Goal: Ask a question

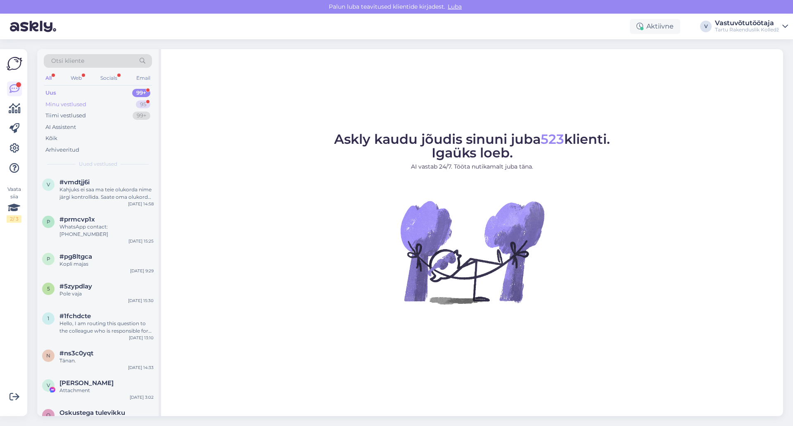
click at [66, 105] on div "Minu vestlused" at bounding box center [65, 104] width 41 height 8
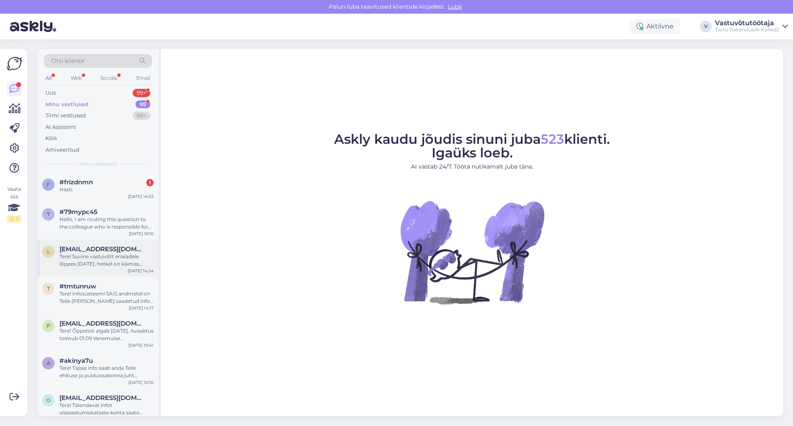
click at [92, 254] on div "Tere! Suvine vastuvõtt erialadele lõppes [DATE], hetkel on käimas vastuvõtukats…" at bounding box center [106, 260] width 94 height 15
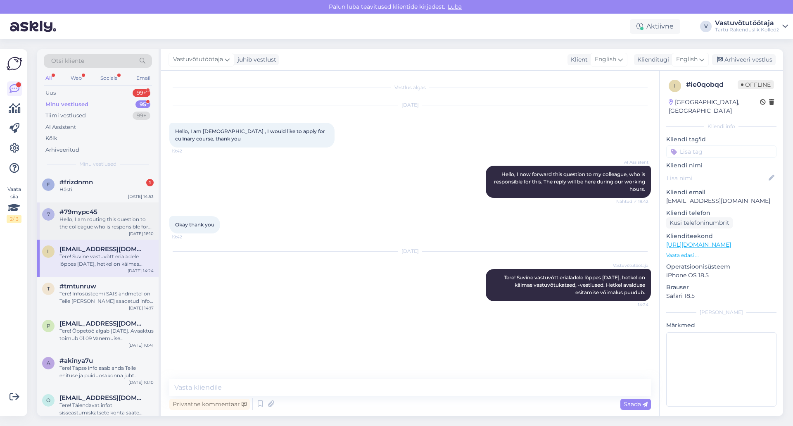
click at [85, 211] on span "#79mypc45" at bounding box center [78, 211] width 38 height 7
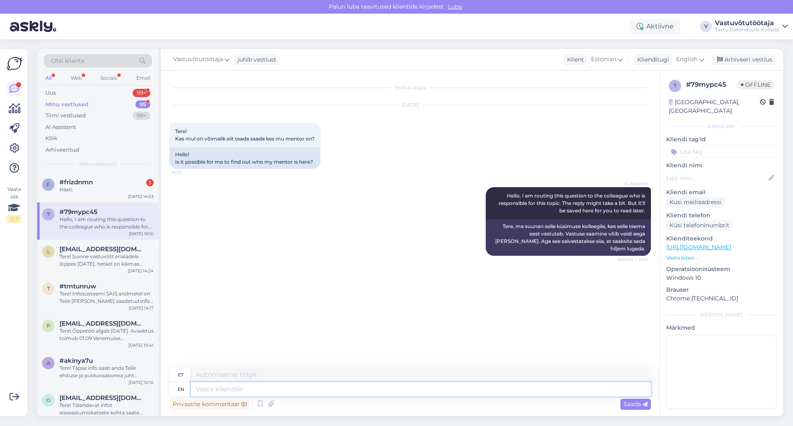
click at [254, 388] on textarea at bounding box center [421, 389] width 460 height 14
click at [257, 388] on textarea at bounding box center [421, 389] width 460 height 14
type textarea "Tere!"
type textarea "Tere! [GEOGRAPHIC_DATA]"
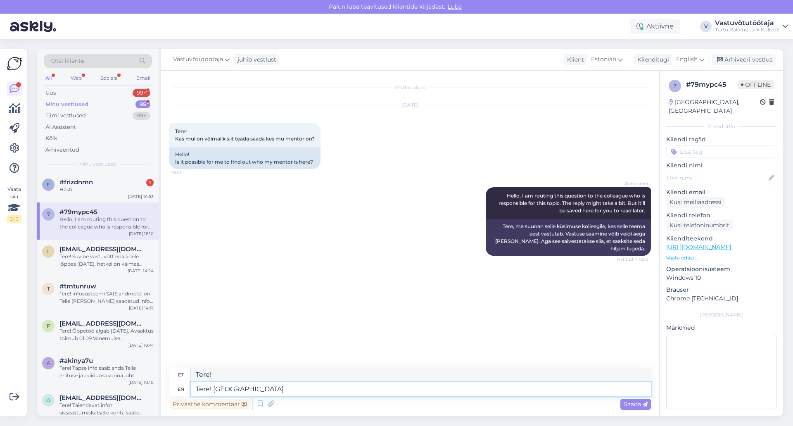
type textarea "Tere! [GEOGRAPHIC_DATA]"
type textarea "Tere! Palun täpsustage o"
type textarea "Tere! Palun täpsustage"
type textarea "Tere! Palun täpsustage oma"
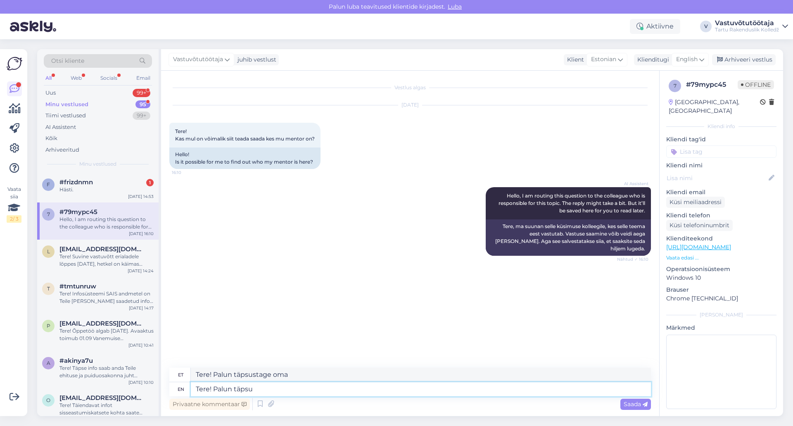
type textarea "Tere! Palun täps"
type textarea "Tere! Palun täpsustage"
type textarea "Tere! Pal"
type textarea "Tere! [GEOGRAPHIC_DATA]"
type textarea "Tere!"
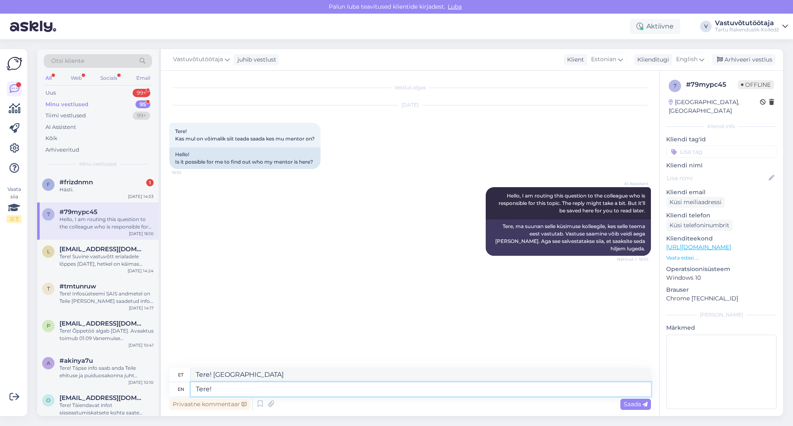
type textarea "Tere!"
type textarea "Tere! 2025/2026"
type textarea "Tere! 2025/2026 õppeaastal a"
type textarea "Tere! 2025/2026 õppeaastal"
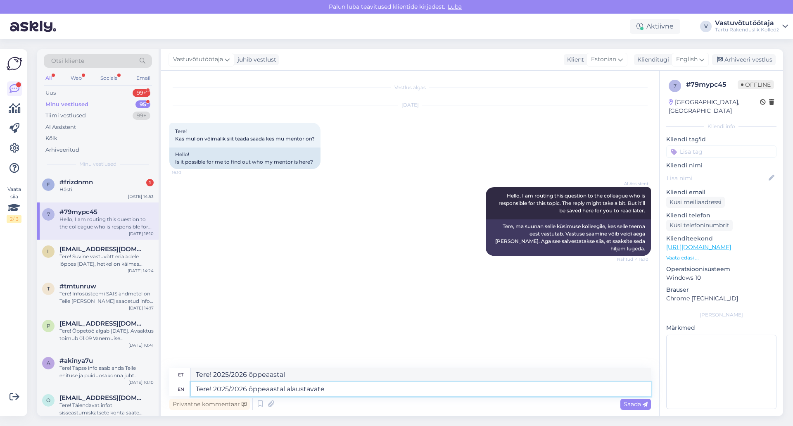
type textarea "Tere! 2025/2026 õppeaastal alaustavate"
type textarea "Tere! 2025/2026 õppeaastal alaustavate gruppide"
type textarea "Tere! 2025/2026 õppeaasta alaustavate gruppide"
type textarea "Tere! 2025/2026 õppeaastal alaustavate gruppide menetori i"
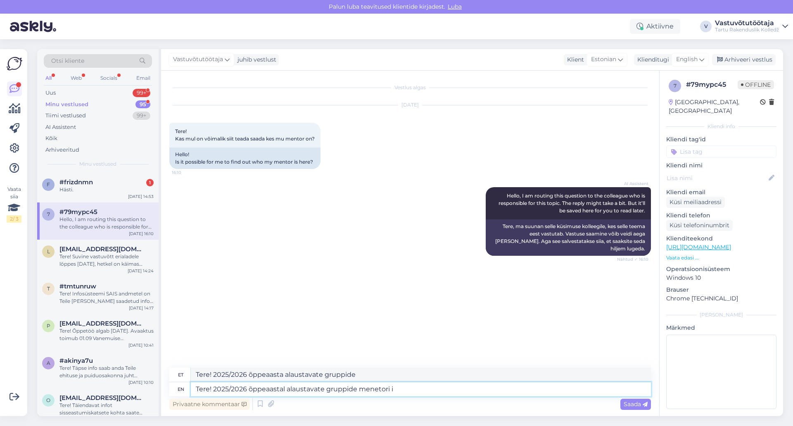
type textarea "Tere! 2025/2026 õppeaastal alaustavate gruppide menetori"
type textarea "Tere! 2025/2026 õppeaastal alaustavate gruppide menetori info"
type textarea "Tere! 2025/2026 õppeaastal alaustavate gruppide menetori"
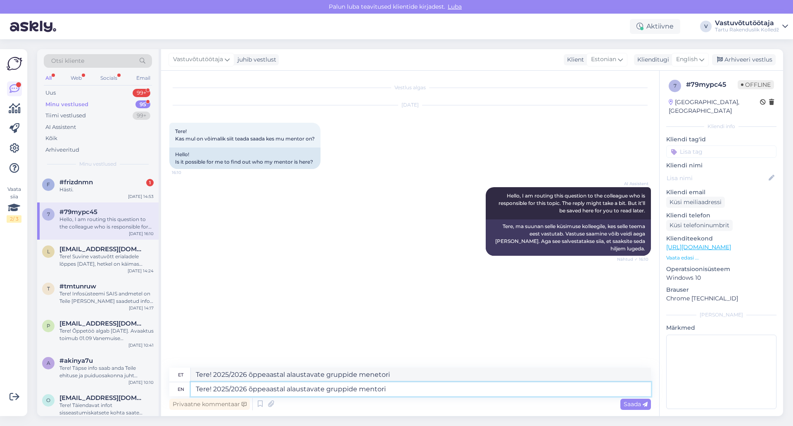
type textarea "Tere! 2025/2026 õppeaastal alaustavate gruppide mentori"
type textarea "Tere! 2025/2026 õppeaasta alaustavate gruppide mentorid"
type textarea "Tere! 2025/2026 õppeaastal alaustavate gruppide"
type textarea "Tere! 2025/2026 õppeaasta alaustavate gruppide"
type textarea "Tere! 2025/2026 õppeaastal alaustavate gruppide kohta"
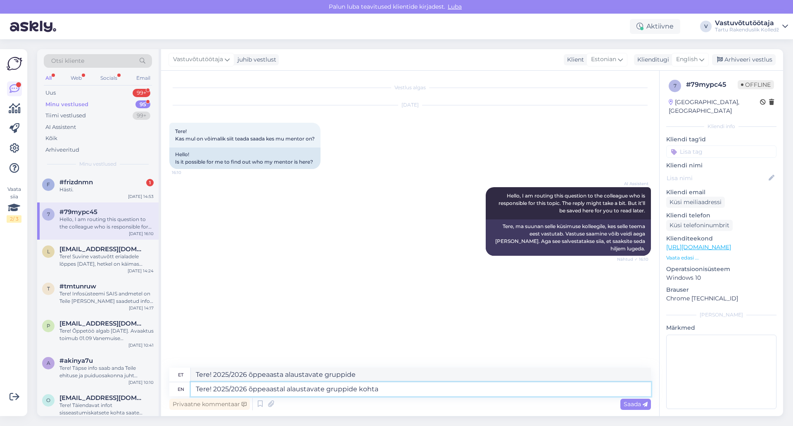
type textarea "Tere! 2025/2026 õppeaasta alaustavate gruppide kohta"
type textarea "Tere! 2025/2026 õppeaastal alaustavate gruppide kohta hetkel i"
type textarea "Tere! 2025/2026 õppeaasta alaustavate gruppide hetkel"
type textarea "Tere! 2025/2026 õppeaastal alaustavate gruppide kohta hetkel infot"
type textarea "Tere! 2025/2026 õppeaasta alaustavate gruppide kohta hetkel infot"
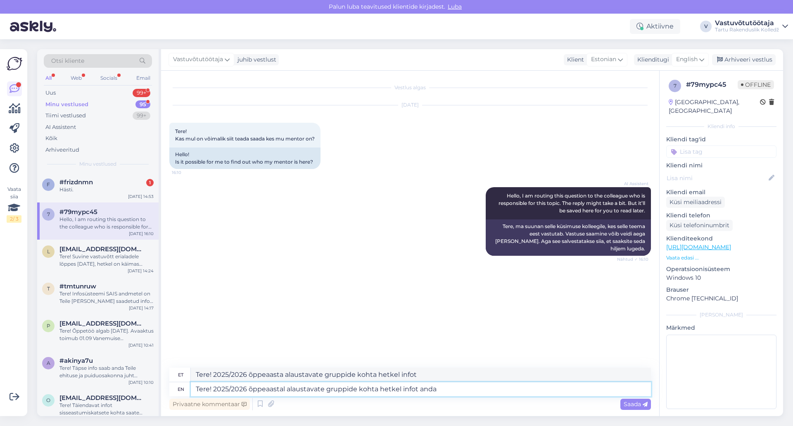
type textarea "Tere! 2025/2026 õppeaastal alaustavate gruppide kohta hetkel infot anda e"
type textarea "Tere! 2025/2026 õppeaasta alaustavate gruppide kohta hetkel infot anda"
type textarea "Tere! 2025/2026 õppeaastal alaustavate gruppide kohta hetkel infot anda ei"
type textarea "Tere! 2025/2026 õppeaasta alaustavate gruppide kohta hetkel infot anda ei"
type textarea "Tere! 2025/2026 õppeaastal alaustavate gruppide kohta hetkel infot"
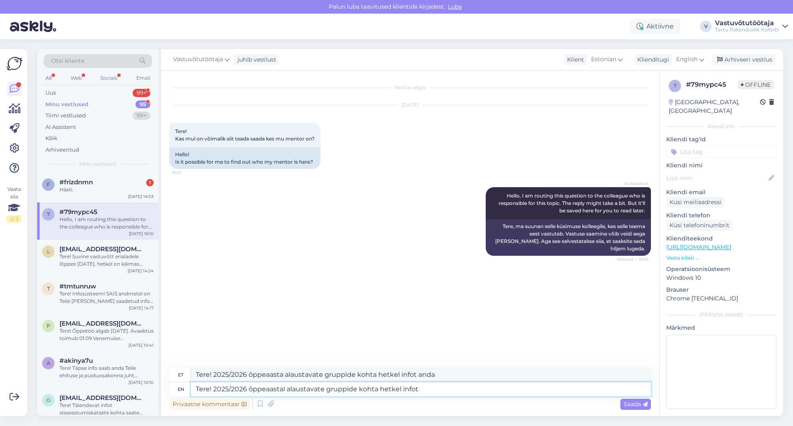
type textarea "Tere! 2025/2026 õppeaasta alaustavate gruppide kohta hetkel infot"
type textarea "Tere! 2025/2026 õppeaastal alaustavate gruppide kohta [PERSON_NAME]"
type textarea "Tere! 2025/2026 õppeaasta alaustavate gruppide hetkel"
type textarea "Tere! 2025/2026 õppeaastal alaustavate gruppide kohta"
type textarea "Tere! 2025/2026 õppeaasta alaustavate gruppide kohta"
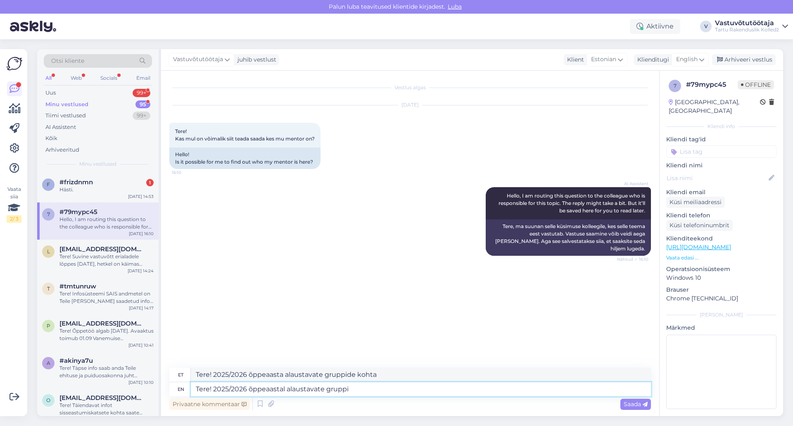
type textarea "Tere! 2025/2026 õppeaastal alaustavate [PERSON_NAME]"
type textarea "Tere! 2025/2026 õppeaasta alaustavate gruppide"
type textarea "Tere! 2025/2026 õppeaastal alaustav"
type textarea "Tere! 2025/2026 õppeaastal alaustavate"
type textarea "Tere! 2025/2026 õppeaa"
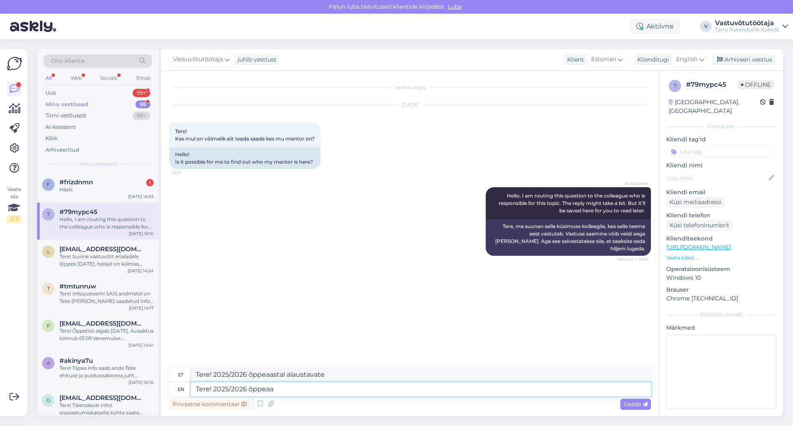
type textarea "Tere! 2025/2026 õppeaastal"
type textarea "Tere! 2025/"
type textarea "Tere! 2025/2026"
type textarea "Tere!"
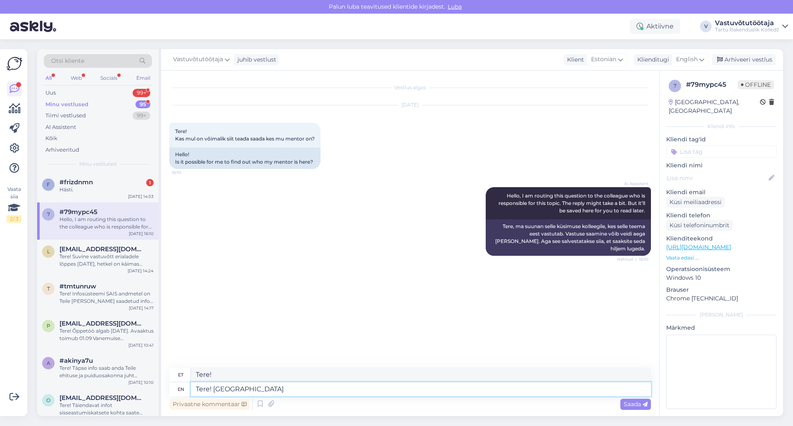
type textarea "Tere! [GEOGRAPHIC_DATA]"
type textarea "Tere!"
type textarea "Tere! [GEOGRAPHIC_DATA]"
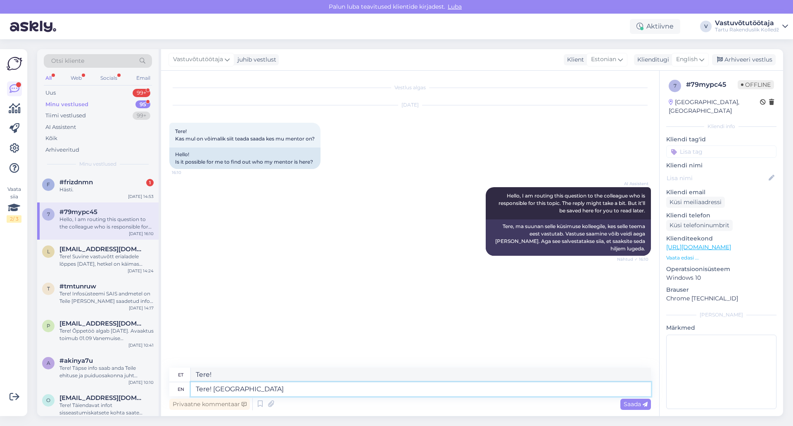
type textarea "Tere! [GEOGRAPHIC_DATA]"
type textarea "Tere! Palun täpsustage"
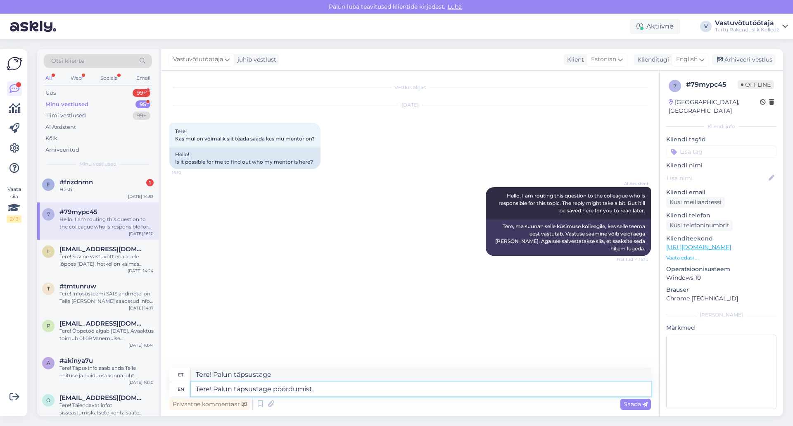
type textarea "Tere! Palun täpsustage pöördumist,"
type textarea "Tere! palun täpsustage pöördumist,"
type textarea "Tere! Palun täpsustage pöördumist, millis"
type textarea "Tere! Palun täpsustage pöördumist, millise"
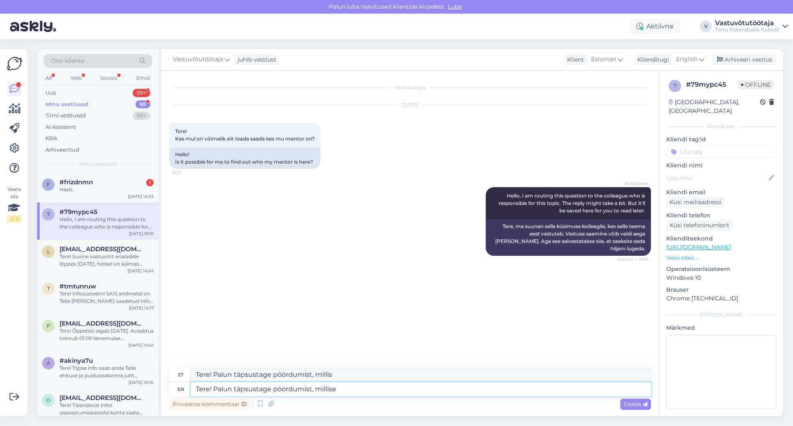
type textarea "Tere! Palun täpsustage pöördumist, millise"
type textarea "Tere! Palun täpsustage pöördumist, millise grupi"
type textarea "Tere! Palun täpsustage pöördumist, millise grupi mentori"
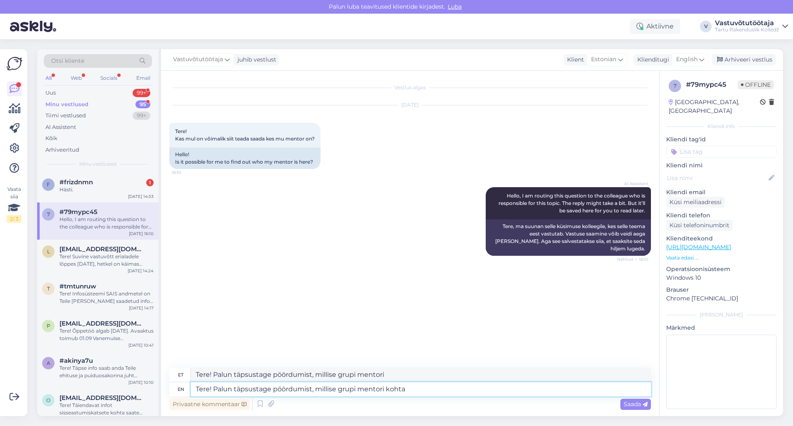
type textarea "Tere! Palun täpsustage pöördumist, millise grupi mentori kohta i"
type textarea "Tere! Palun täpsustage pöördumist, millise grupi mentori kohta"
type textarea "Tere! Palun täpsustage pöördumist, millise grupi mentori kohta infot"
type textarea "Tere! Palun täpsustage pöördumist, millise grupi mentori kohta infot kü"
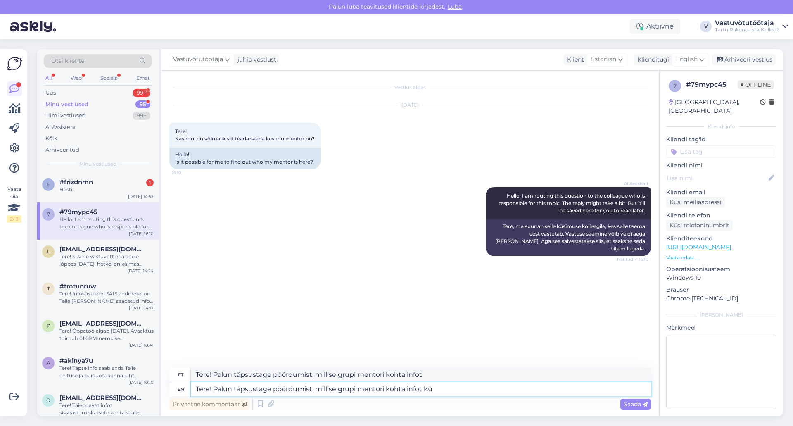
type textarea "Tere! Palun täpsustage pöördumist, millise grupi mentori kohta infot k"
type textarea "Tere! Palun täpsustage pöördumist, millise grupi mentori kohta infot küsite."
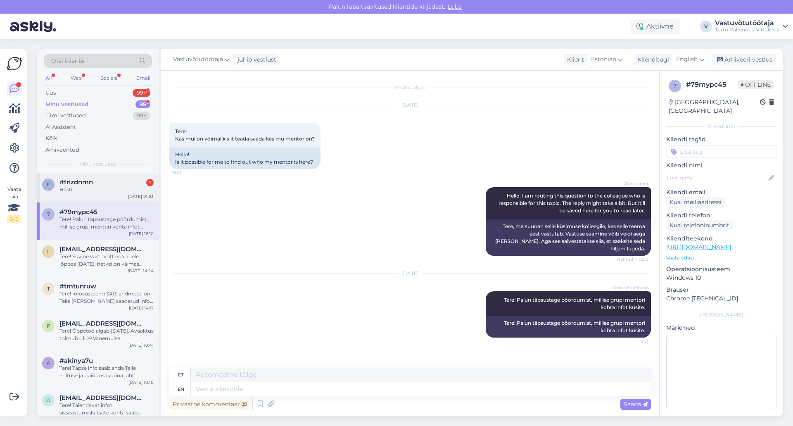
click at [108, 183] on div "#frizdnmn 1" at bounding box center [106, 181] width 94 height 7
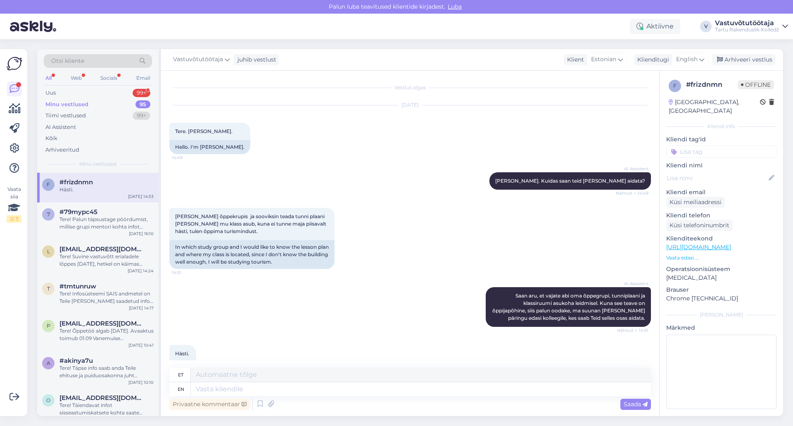
scroll to position [25, 0]
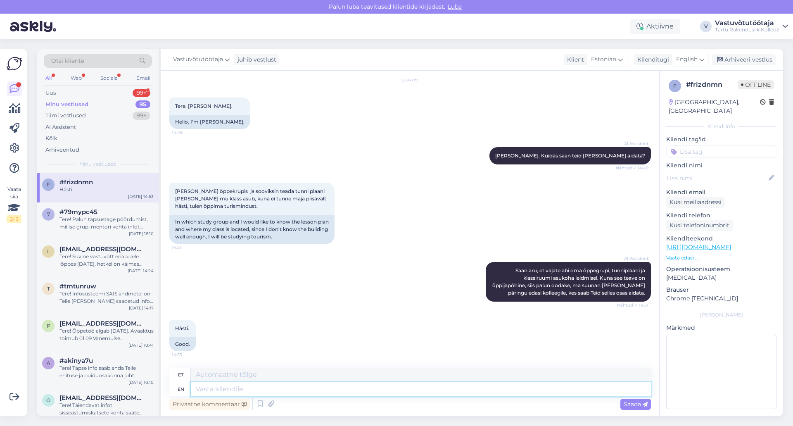
click at [240, 388] on textarea at bounding box center [421, 389] width 460 height 14
type textarea "Tere!"
click at [231, 390] on textarea "Tere!" at bounding box center [421, 389] width 460 height 14
click at [234, 385] on textarea "Tere!" at bounding box center [421, 389] width 460 height 14
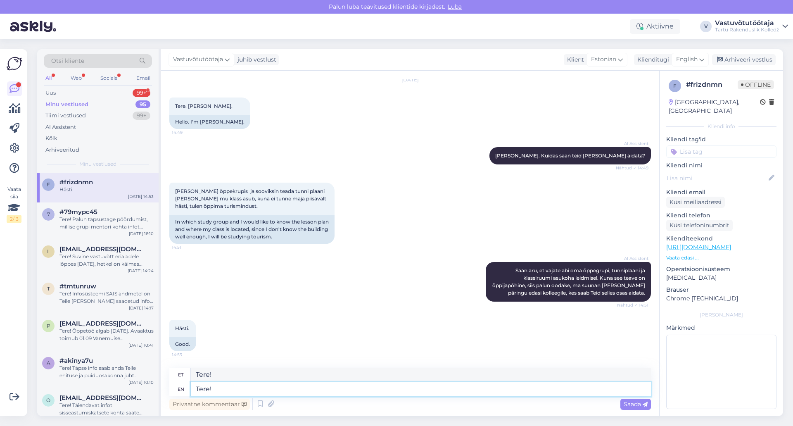
click at [233, 387] on textarea "Tere!" at bounding box center [421, 389] width 460 height 14
type textarea "Tere! Alustate"
type textarea "Tere! Alustate õo"
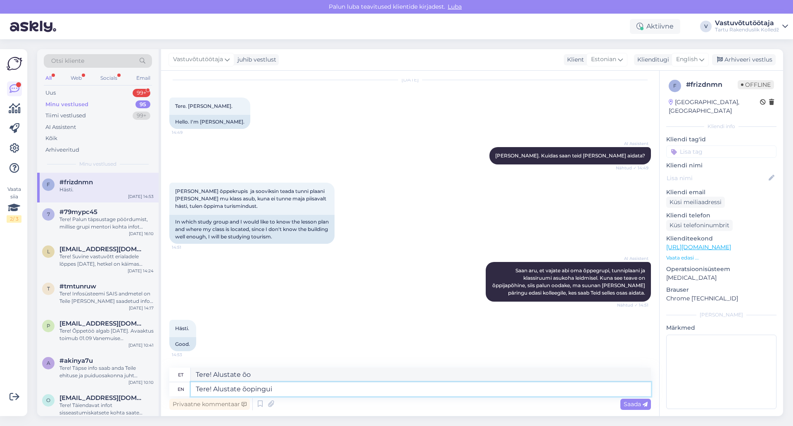
type textarea "Tere! Alustate õopinguid"
type textarea "Tere! Alustate õopingu"
type textarea "Tere! Alustate õopinguid"
type textarea "Tere! Alustate õpinguid"
type textarea "Tere! Alustate õopinguid grupis"
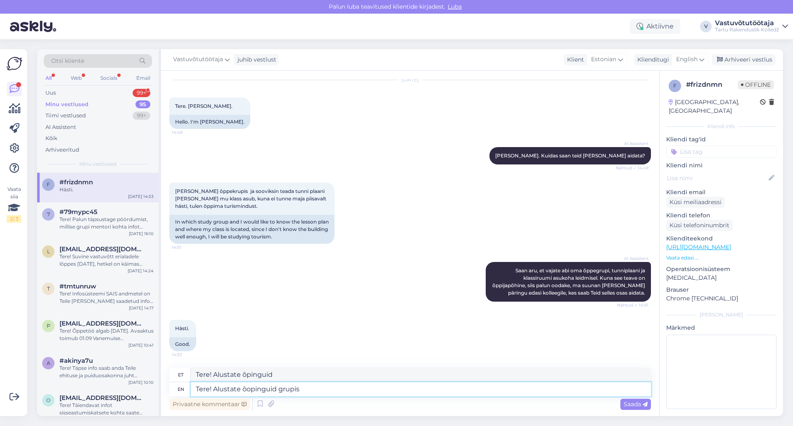
type textarea "Tere! Alustate õopinguid grupis"
paste textarea "HOS125"
type textarea "Tere! Alustate õopinguid grupis HOS125"
type textarea "Tere! Alustate õopinguid [PERSON_NAME] HOS125"
type textarea "Tere! Alustate õopinguid grupis HOS125."
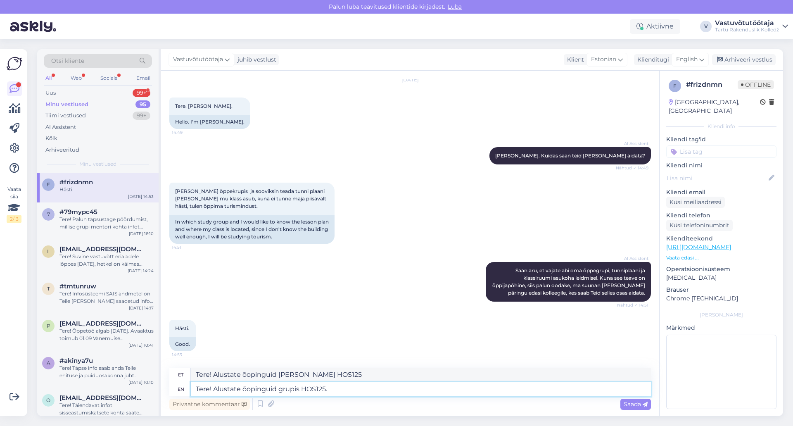
type textarea "Tere! Alustate õopinguid [PERSON_NAME] HOS125."
click at [245, 386] on textarea "Tere! Alustate õopinguid grupis HOS125." at bounding box center [421, 389] width 460 height 14
type textarea "Tere! Alustate õpinguid grupis HOS125."
type textarea "Tere! Alustate õpinguid gruppi HOS125."
click at [349, 389] on textarea "Tere! Alustate õpinguid grupis HOS125." at bounding box center [421, 389] width 460 height 14
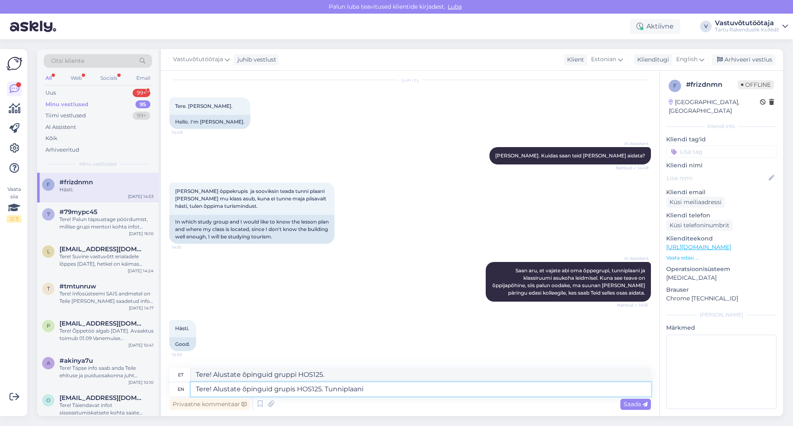
type textarea "Tere! Alustate õpinguid grupis HOS125. Tunniplaani"
type textarea "Tere! Alustate õpinguid gruppi HOS125. Tunniplaani"
type textarea "Tere! Alustate õpinguid grupis HOS125. [GEOGRAPHIC_DATA]"
type textarea "Tere! Alustate õpinguid gruppi HOS125. [GEOGRAPHIC_DATA]"
type textarea "Tere! Alustate õpinguid grupis HOS125. Täpsem"
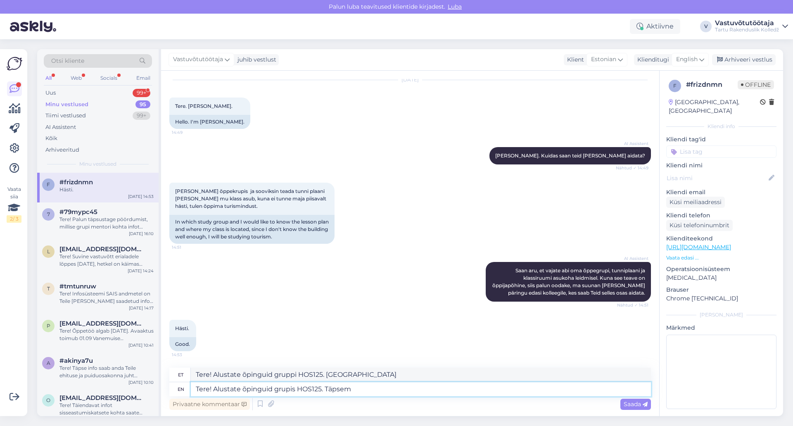
type textarea "Tere! Alustate õpinguid gruppi HOS125. Täpsemalt"
type textarea "Tere! Alustate õpinguid grupis HOS125. Täpsem tunniplaan"
type textarea "Tere! Alustate õpinguid gruppi HOS125. Täpsem tunniplaan"
type textarea "Tere! Alustate õpinguid grupis HOS125. Täpsem tunniplaan selgub"
type textarea "Tere! Alustate õpinguid gruppi HOS125. Täpsem tunniplaan selgub"
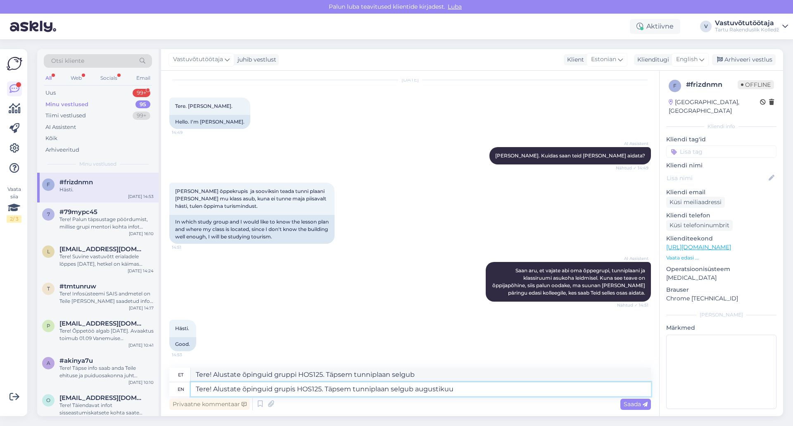
type textarea "Tere! Alustate õpinguid grupis HOS125. Täpsem tunniplaan selgub augustikuu"
type textarea "Tere! Alustate õpinguid gruppi HOS125. Täpsem tunniplaan selgub augustikuu"
type textarea "Tere! Alustate õpinguid grupis HOS125. Täpsem tunniplaan selgub augustikuu lõpu…"
type textarea "Tere! Alustate õpinguid gruppi HOS125. Täpsem tunniplaan selgub augustikuu lõpu…"
type textarea "Tere! Alustate õpinguid grupis HOS125. Täpsem tunniplaan selgub augustikuu lõpu…"
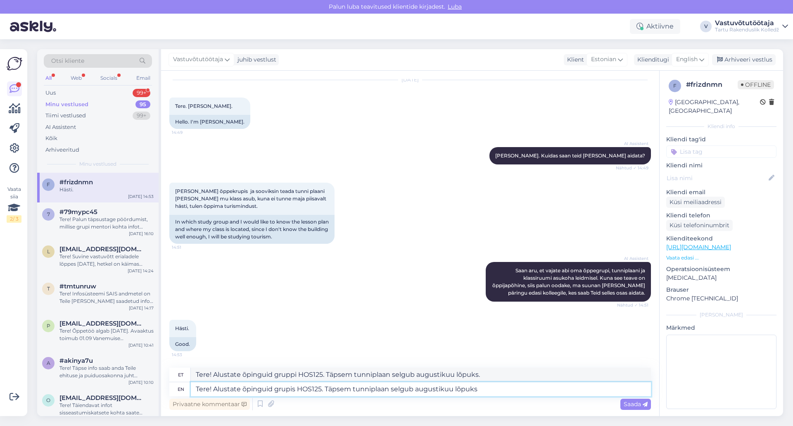
type textarea "Tere! Alustate õpinguid gruppi HOS125. Täpsem tunniplaan selgub augustikuu lõpu…"
type textarea "Tere! Alustate õpinguid grupis HOS125. Täpsem tunniplaan selgub augustikuu lõpu…"
type textarea "Tere! Alustate õpinguid gruppi HOS125. Täpsem tunniplaan selgub augustikuu lõpu…"
type textarea "Tere! Alustate õpinguid grupis HOS125. Täpsem tunniplaan selgub augustikuu lõpu…"
type textarea "Tere! Alustate õpinguid gruppi HOS125. Täpsem tunniplaan selgub augustikuu lõpu…"
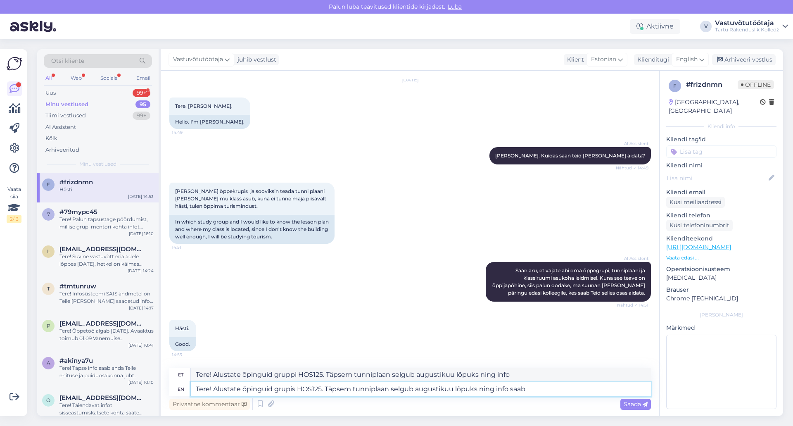
type textarea "Tere! Alustate õpinguid grupis HOS125. Täpsem tunniplaan selgub augustikuu lõpu…"
type textarea "Tere! Alustate õpinguid gruppi HOS125. Täpsem tunniplaan selgub augustikuu lõpu…"
type textarea "Tere! Alustate õpinguid grupis HOS125. Täpsem tunniplaan selgub augustikuu lõpu…"
type textarea "Tere! Alustate õpinguid gruppi HOS125. Täpsem tunniplaan selgub augustikuu lõpu…"
type textarea "Tere! Alustate õpinguid grupis HOS125. Täpsem tunniplaan selgub augustikuu lõpu…"
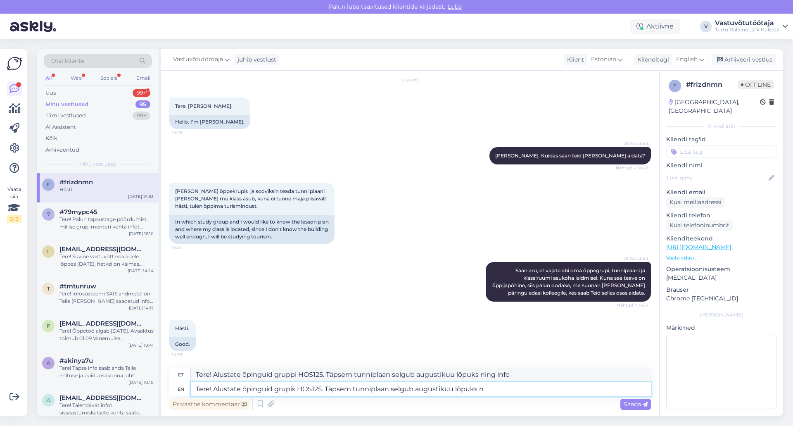
type textarea "Tere! Alustate õpinguid gruppi HOS125. Täpsem tunniplaan selgub augustikuu lõpu…"
type textarea "Tere! Alustate õpinguid grupis HOS125. Täpsem tunniplaan selgub augustikuu lõpu…"
type textarea "Tere! Alustate õpinguid gruppi HOS125. Täpsem tunniplaan selgub augustikuu lõpu…"
type textarea "Tere! Alustate õpinguid grupis HOS125. Täpsem tunniplaan selgub augustikuu lõpu…"
type textarea "Tere! Alustate õpinguid gruppi HOS125. Täpsem tunniplaan selgub augustikuu lõpu…"
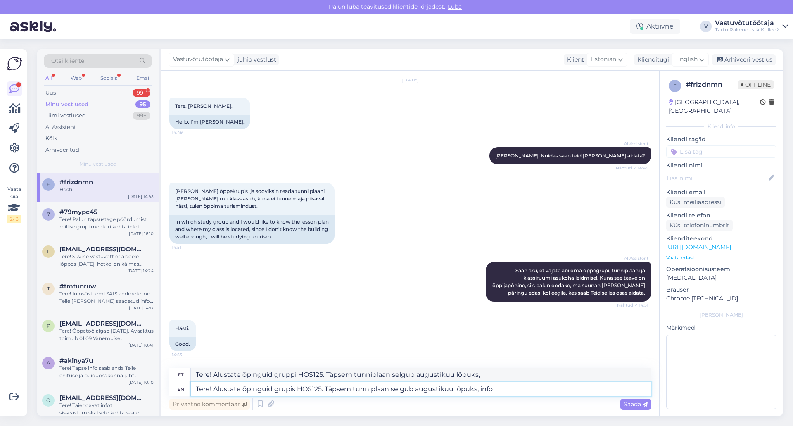
type textarea "Tere! Alustate õpinguid grupis HOS125. Täpsem tunniplaan selgub augustikuu lõpu…"
type textarea "Tere! Alustate õpinguid gruppi HOS125. Täpsem tunniplaan selgub augustikuu lõpu…"
type textarea "Tere! Alustate õpinguid grupis HOS125. Täpsem tunniplaan selgub augustikuu lõpu…"
type textarea "Tere! Alustate õpinguid gruppi HOS125. Täpsem tunniplaan selgub augustikuu lõpu…"
type textarea "Tere! Alustate õpinguid grupis HOS125. Täpsem tunniplaan selgub augustikuu lõpu…"
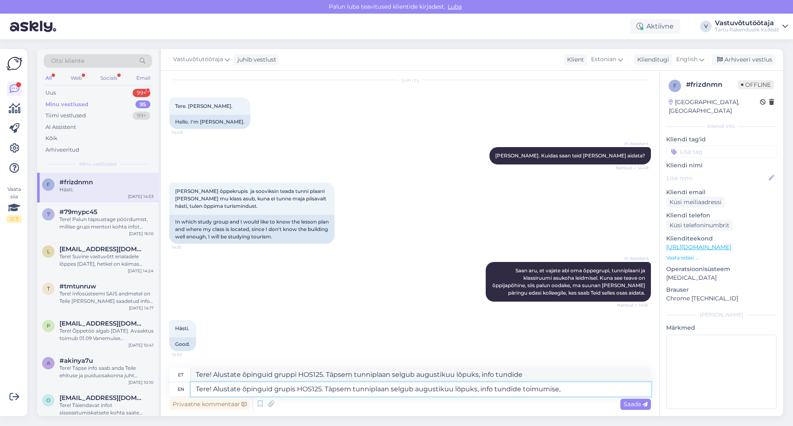
type textarea "Tere! Alustate õpinguid gruppi HOS125. Täpsem tunniplaan selgub augustikuu lõpu…"
type textarea "Tere! Alustate õpinguid grupis HOS125. Täpsem tunniplaan selgub augustikuu lõpu…"
type textarea "Tere! Alustate õpinguid gruppi HOS125. Täpsem tunniplaan selgub augustikuu lõpu…"
type textarea "Tere! Alustate õpinguid grupis HOS125. Täpsem tunniplaan selgub augustikuu lõpu…"
type textarea "Tere! Alustate õpinguid gruppi HOS125. Täpsem tunniplaan selgub augustikuu lõpu…"
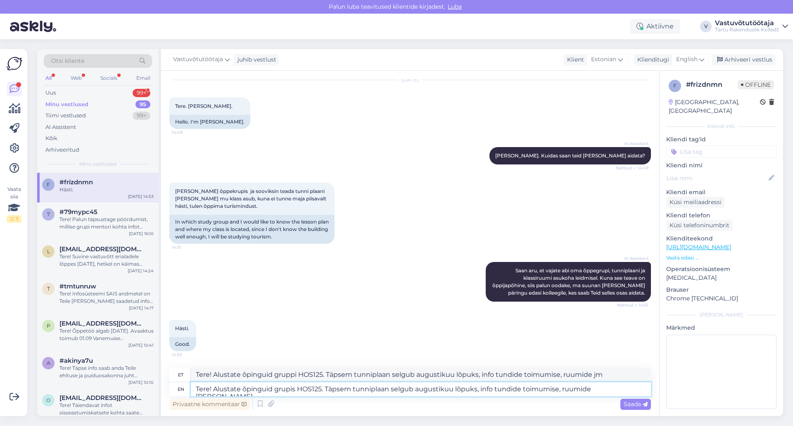
type textarea "Tere! Alustate õpinguid grupis HOS125. Täpsem tunniplaan selgub augustikuu lõpu…"
type textarea "Tere! Alustate õpinguid gruppi HOS125. Täpsem tunniplaan selgub augustikuu lõpu…"
type textarea "Tere! Alustate õpinguid grupis HOS125. Täpsem tunniplaan selgub augustikuu lõpu…"
type textarea "Tere! Alustate õpinguid gruppi HOS125. Täpsem tunniplaan selgub augustikuu lõpu…"
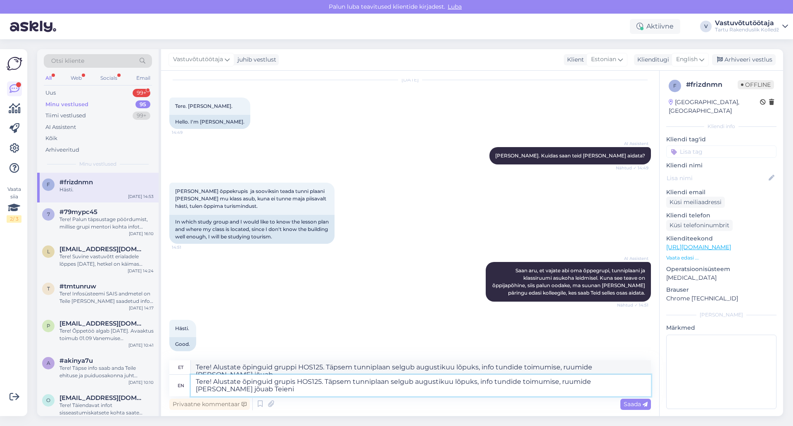
type textarea "Tere! Alustate õpinguid grupis HOS125. Täpsem tunniplaan selgub augustikuu lõpu…"
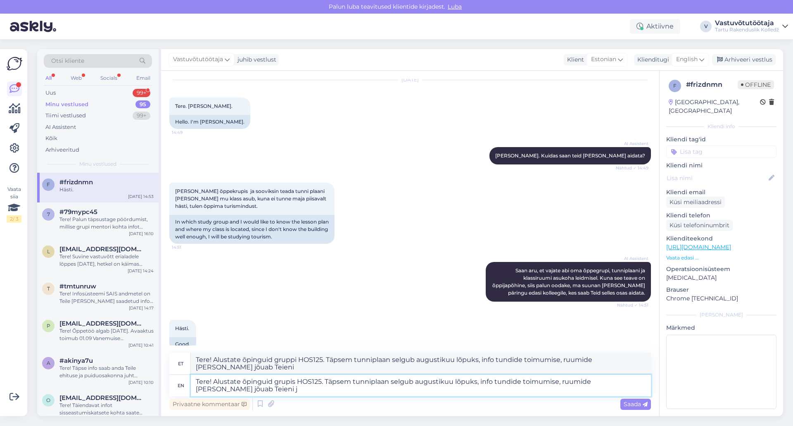
type textarea "Tere! Alustate õpinguid gruppi HOS125. Täpsem tunniplaan selgub augustikuu lõpu…"
type textarea "Tere! Alustate õpinguid grupis HOS125. Täpsem tunniplaan selgub augustikuu lõpu…"
type textarea "Tere! Alustate õpinguid gruppi HOS125. Täpsem tunniplaan selgub augustikuu lõpu…"
type textarea "Tere! Alustate õpinguid grupis HOS125. Täpsem tunniplaan selgub augustikuu lõpu…"
type textarea "Tere! Alustate õpinguid gruppi HOS125. Täpsem tunniplaan selgub augustikuu lõpu…"
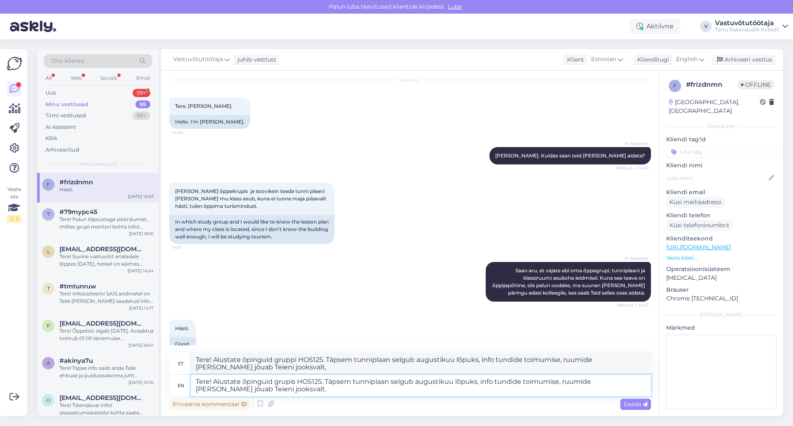
type textarea "Tere! Alustate õpinguid grupis HOS125. Täpsem tunniplaan selgub augustikuu lõpu…"
type textarea "Tere! Alustate õpinguid gruppi HOS125. Täpsem tunniplaan selgub augustikuu lõpu…"
type textarea "Tere! Alustate õpinguid grupis HOS125. Täpsem tunniplaan selgub augustikuu lõpu…"
type textarea "Tere! Alustate õpinguid gruppi HOS125. Täpsem tunniplaan selgub augustikuu lõpu…"
type textarea "Tere! Alustate õpinguid grupis HOS125. Täpsem tunniplaan selgub augustikuu lõpu…"
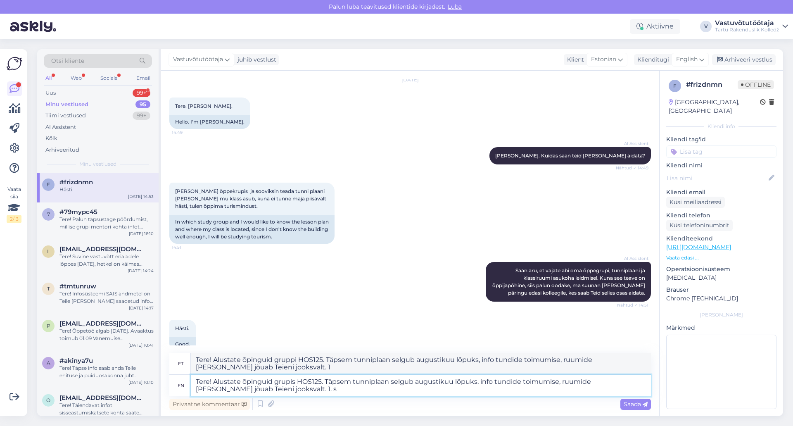
type textarea "Tere! Alustate õpinguid gruppi HOS125. Täpsem tunniplaan selgub augustikuu lõpu…"
type textarea "Tere! Alustate õpinguid grupis HOS125. Täpsem tunniplaan selgub augustikuu lõpu…"
type textarea "Tere! Alustate õpinguid gruppi HOS125. Täpsem tunniplaan selgub augustikuu lõpu…"
type textarea "Tere! Alustate õpinguid grupis HOS125. Täpsem tunniplaan selgub augustikuu lõpu…"
type textarea "Tere! Alustate õpinguid gruppi HOS125. Täpsem tunniplaan selgub augustikuu lõpu…"
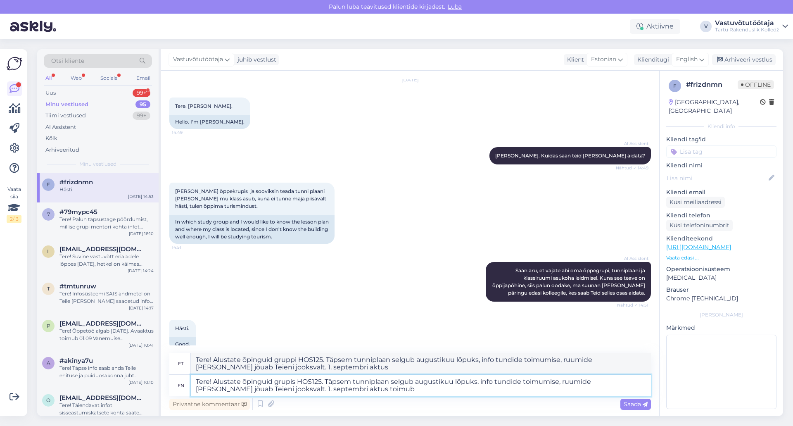
type textarea "Tere! Alustate õpinguid grupis HOS125. Täpsem tunniplaan selgub augustikuu lõpu…"
type textarea "Tere! Alustate õpinguid gruppi HOS125. Täpsem tunniplaan selgub augustikuu lõpu…"
type textarea "Tere! Alustate õpinguid grupis HOS125. Täpsem tunniplaan selgub augustikuu lõpu…"
type textarea "Tere! Alustate õpinguid gruppi HOS125. Täpsem tunniplaan selgub augustikuu lõpu…"
type textarea "Tere! Alustate õpinguid grupis HOS125. Täpsem tunniplaan selgub augustikuu lõpu…"
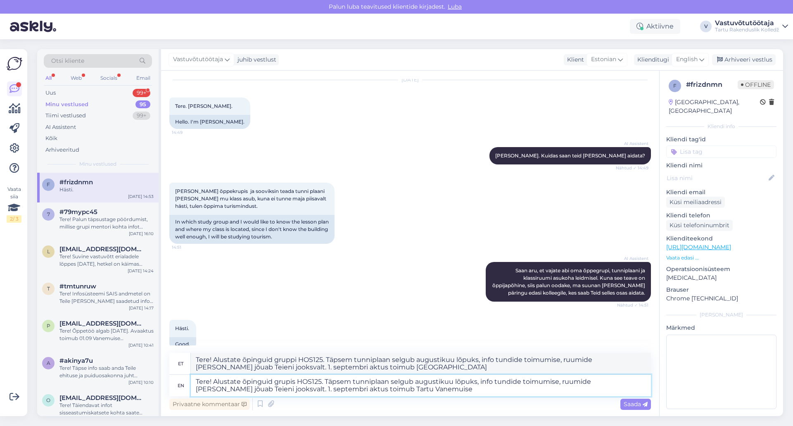
type textarea "Tere! Alustate õpinguid gruppi HOS125. Täpsem tunniplaan selgub augustikuu lõpu…"
click at [401, 392] on textarea "Tere! Alustate õpinguid grupis HOS125. Täpsem tunniplaan selgub augustikuu lõpu…" at bounding box center [421, 385] width 460 height 21
drag, startPoint x: 356, startPoint y: 388, endPoint x: 408, endPoint y: 388, distance: 51.6
click at [408, 388] on textarea "Tere! Alustate õpinguid grupis HOS125. Täpsem tunniplaan selgub augustikuu lõpu…" at bounding box center [421, 385] width 460 height 21
type textarea "Tere! Alustate õpinguid grupis HOS125. Täpsem tunniplaan selgub augustikuu lõpu…"
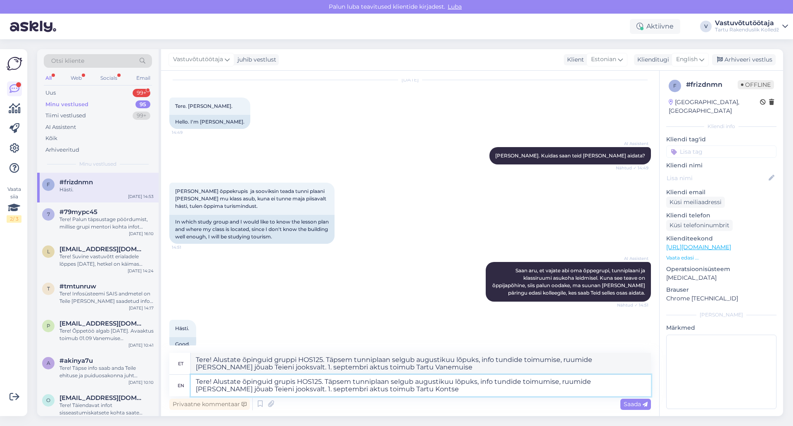
type textarea "Tere! Alustate õpinguid gruppi HOS125. Täpsem tunniplaan selgub augustikuu lõpu…"
type textarea "Tere! Alustate õpinguid grupis HOS125. Täpsem tunniplaan selgub augustikuu lõpu…"
type textarea "Tere! Alustate õpinguid gruppi HOS125. Täpsem tunniplaan selgub augustikuu lõpu…"
type textarea "Tere! Alustate õpinguid grupis HOS125. Täpsem tunniplaan selgub augustikuu lõpu…"
type textarea "Tere! Alustate õpinguid gruppi HOS125. Täpsem tunniplaan selgub augustikuu lõpu…"
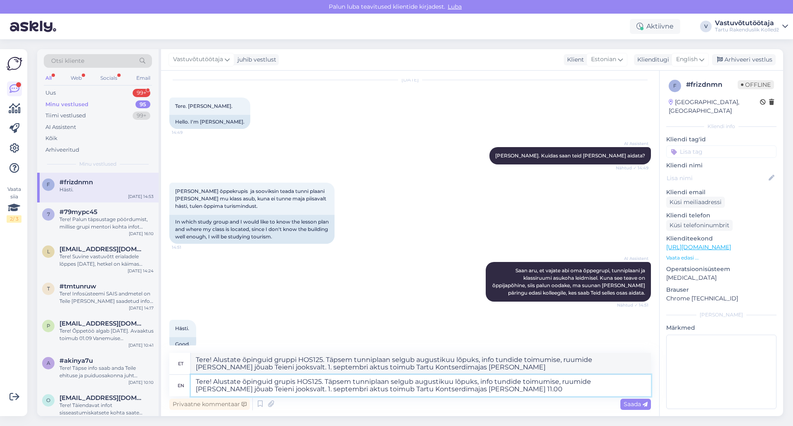
type textarea "Tere! Alustate õpinguid grupis HOS125. Täpsem tunniplaan selgub augustikuu lõpu…"
type textarea "Tere! Alustate õpinguid gruppi HOS125. Täpsem tunniplaan selgub augustikuu lõpu…"
type textarea "Tere! Alustate õpinguid grupis HOS125. Täpsem tunniplaan selgub augustikuu lõpu…"
click at [450, 390] on textarea "Tere! Alustate õpinguid grupis HOS125. Täpsem tunniplaan selgub augustikuu lõpu…" at bounding box center [421, 385] width 460 height 21
click at [632, 405] on span "Saada" at bounding box center [636, 403] width 24 height 7
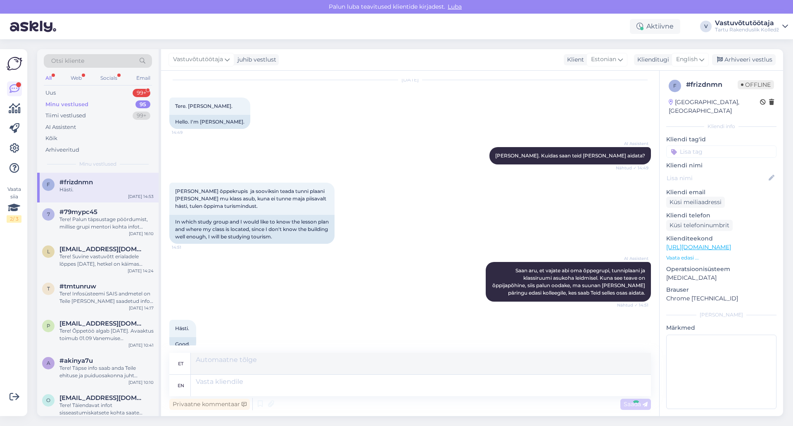
scroll to position [137, 0]
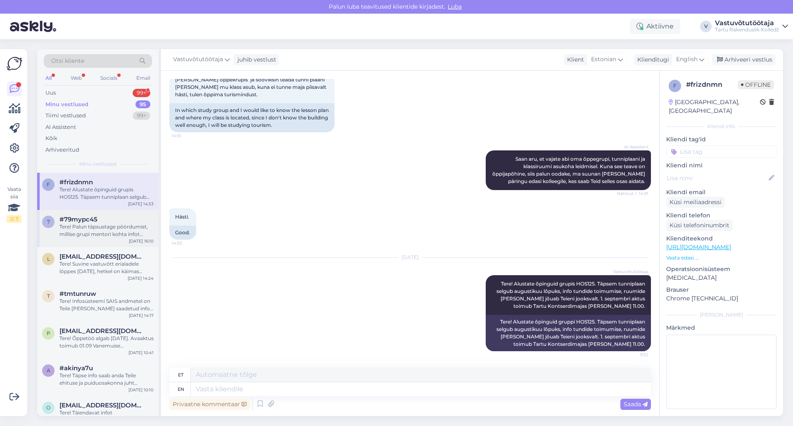
click at [102, 225] on div "Tere! Palun täpsustage pöördumist, millise grupi mentori kohta infot küsite." at bounding box center [106, 230] width 94 height 15
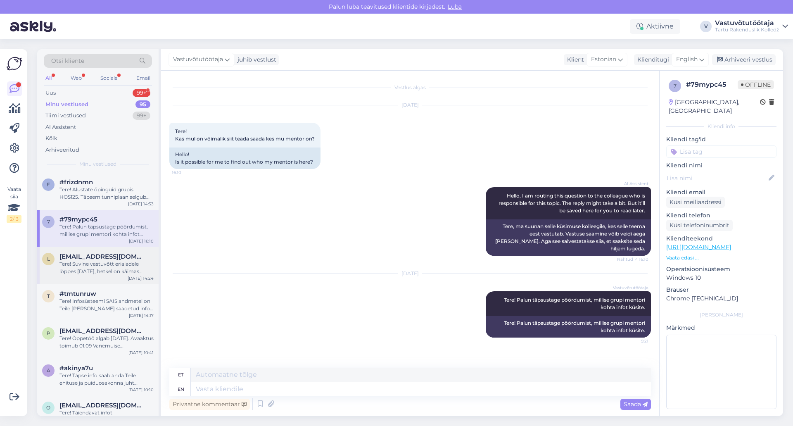
click at [106, 266] on div "Tere! Suvine vastuvõtt erialadele lõppes [DATE], hetkel on käimas vastuvõtukats…" at bounding box center [106, 267] width 94 height 15
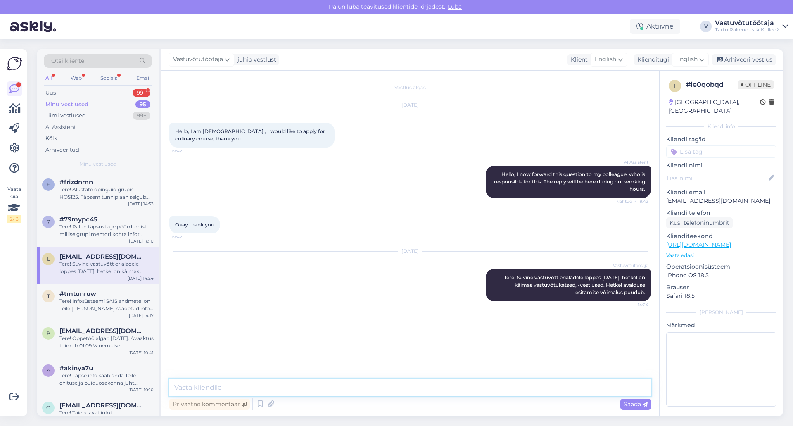
click at [302, 392] on textarea at bounding box center [410, 387] width 482 height 17
click at [302, 388] on textarea at bounding box center [410, 387] width 482 height 17
click at [338, 388] on textarea "Tere! Lähiajal avatakse VOCO-s täiendav vastuvõtt üksikutele kohtadele, info jõ…" at bounding box center [410, 387] width 482 height 17
click at [509, 384] on textarea "Tere! Lähiajal avatakse VOCO-s täiendav vastuvõtt 18.08-22.08 üksikutele kohtad…" at bounding box center [410, 387] width 482 height 17
click at [517, 388] on textarea "Tere! Lähiajal avatakse VOCO-s täiendav vastuvõtt 18.08-22.08 üksikutele kohtad…" at bounding box center [410, 387] width 482 height 17
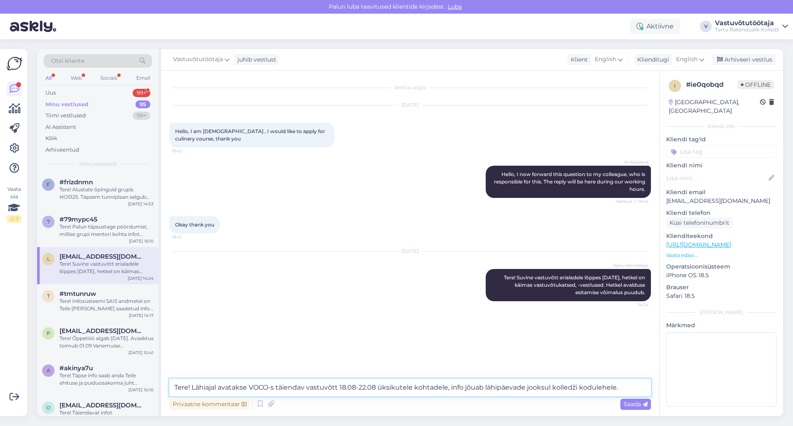
click at [629, 386] on textarea "Tere! Lähiajal avatakse VOCO-s täiendav vastuvõtt 18.08-22.08 üksikutele kohtad…" at bounding box center [410, 387] width 482 height 17
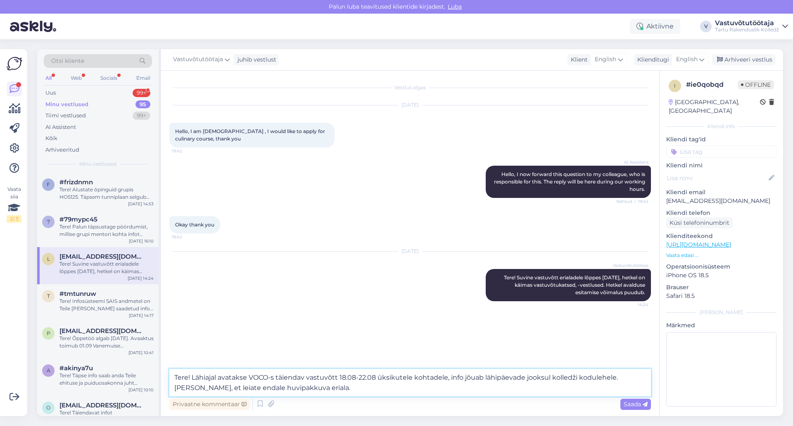
click at [582, 393] on textarea "Tere! Lähiajal avatakse VOCO-s täiendav vastuvõtt 18.08-22.08 üksikutele kohtad…" at bounding box center [410, 382] width 482 height 27
type textarea "Tere! Lähiajal avatakse VOCO-s täiendav vastuvõtt 18.08-22.08 üksikutele kohtad…"
click at [626, 404] on span "Saada" at bounding box center [636, 403] width 24 height 7
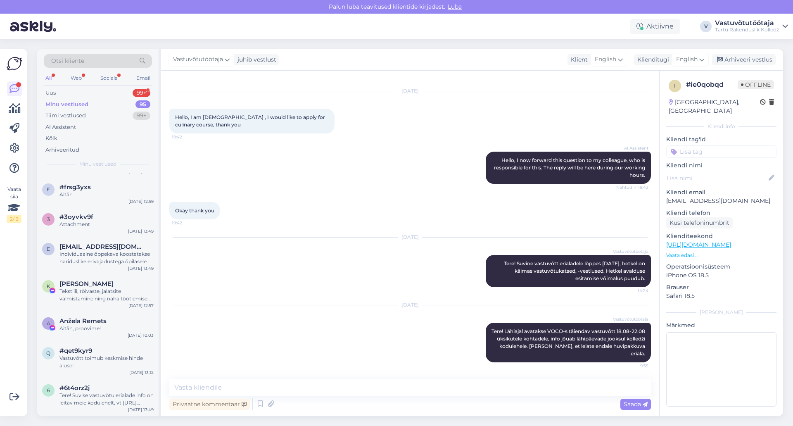
scroll to position [661, 0]
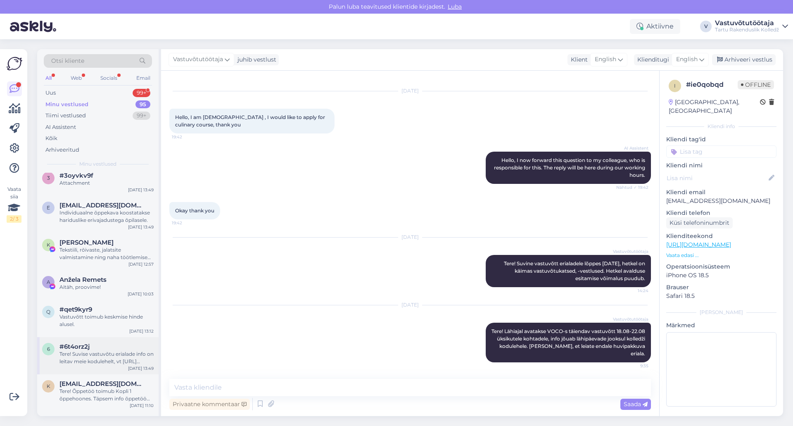
click at [114, 351] on div "Tere! Suvise vastuvõtu erialade info on leitav meie kodulehelt, vt [URL][DOMAIN…" at bounding box center [106, 357] width 94 height 15
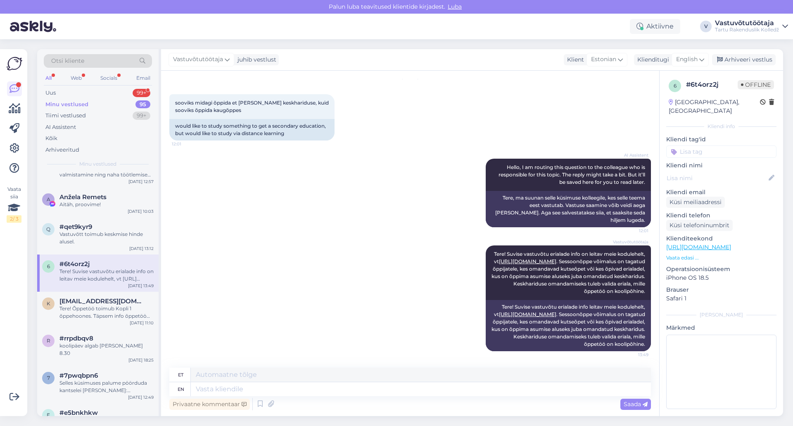
scroll to position [785, 0]
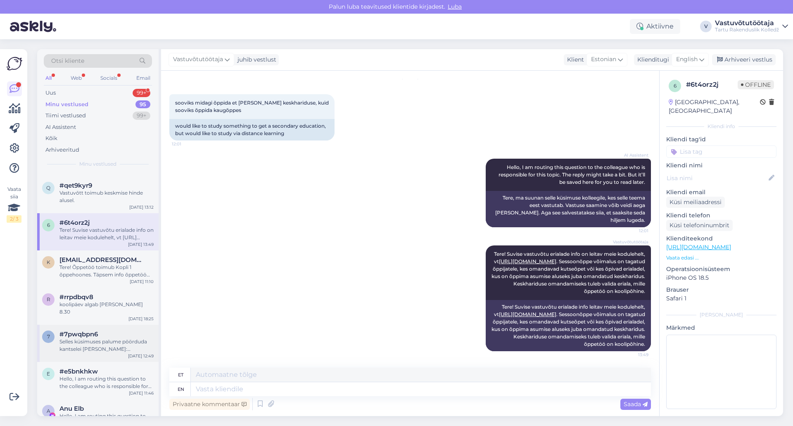
click at [116, 341] on div "Selles küsimuses palume pöörduda kantselei [PERSON_NAME]: [PERSON_NAME]. Aadres…" at bounding box center [106, 345] width 94 height 15
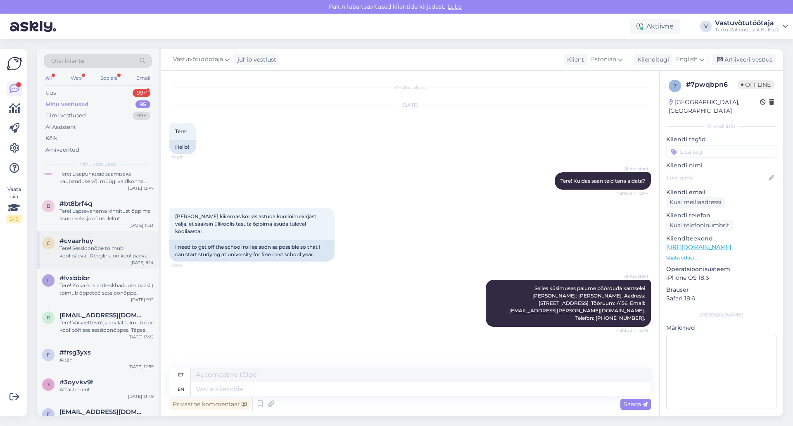
scroll to position [330, 0]
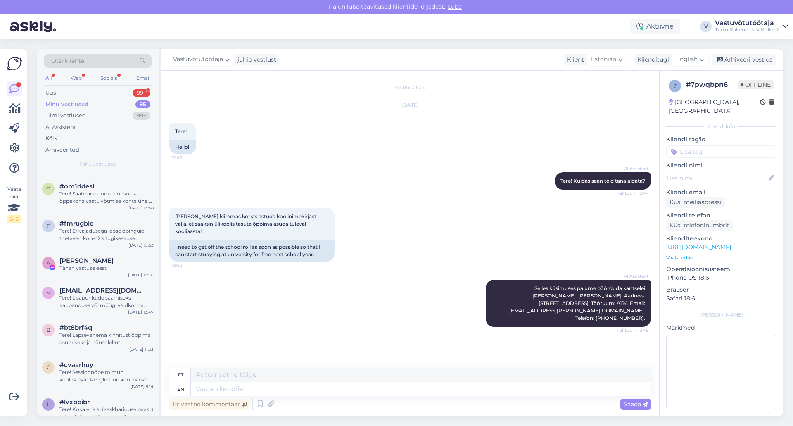
click at [67, 102] on div "Minu vestlused" at bounding box center [66, 104] width 43 height 8
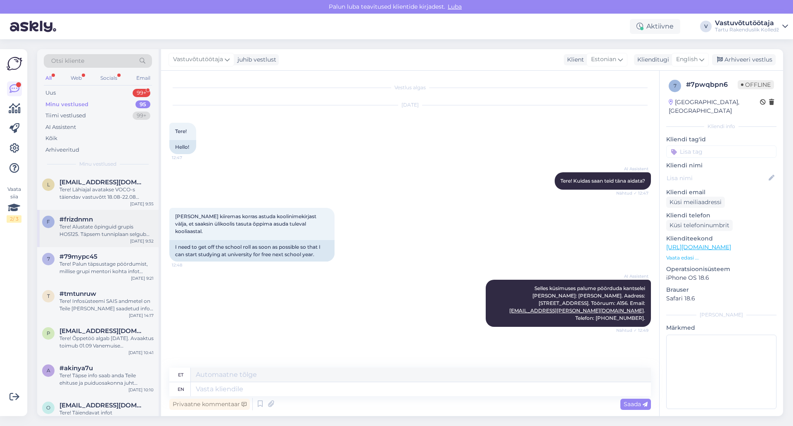
click at [102, 228] on div "Tere! Alustate õpinguid grupis HOS125. Täpsem tunniplaan selgub augustikuu lõpu…" at bounding box center [106, 230] width 94 height 15
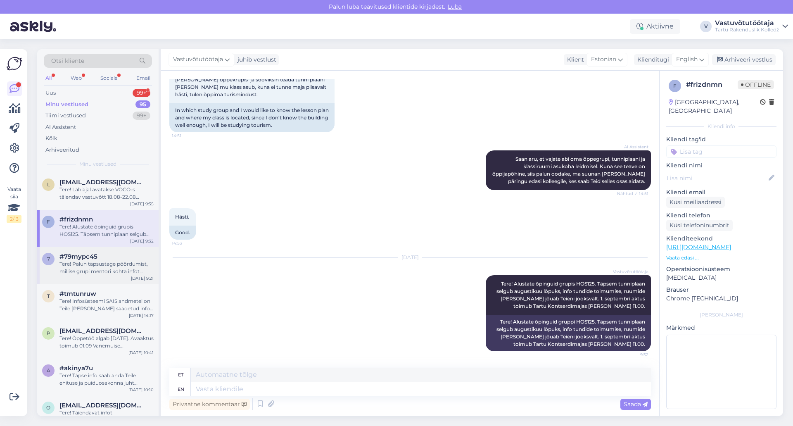
click at [102, 259] on div "#79mypc45" at bounding box center [106, 256] width 94 height 7
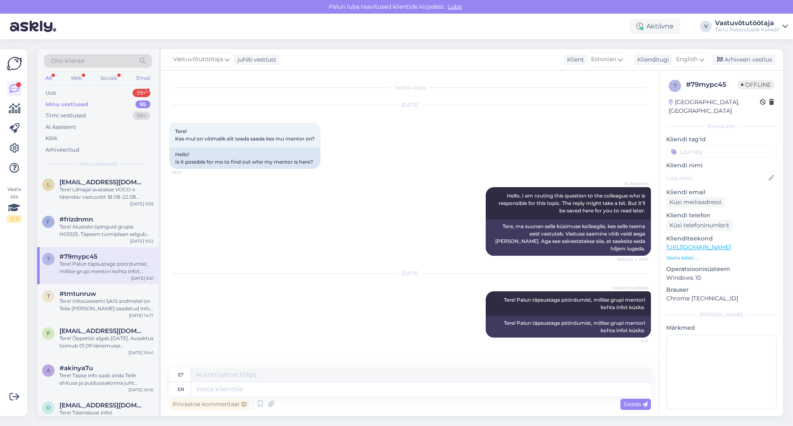
scroll to position [0, 0]
click at [100, 298] on div "Tere! Infosüsteemi SAIS andmetel on Teile [PERSON_NAME] saadetud info, et eripu…" at bounding box center [106, 304] width 94 height 15
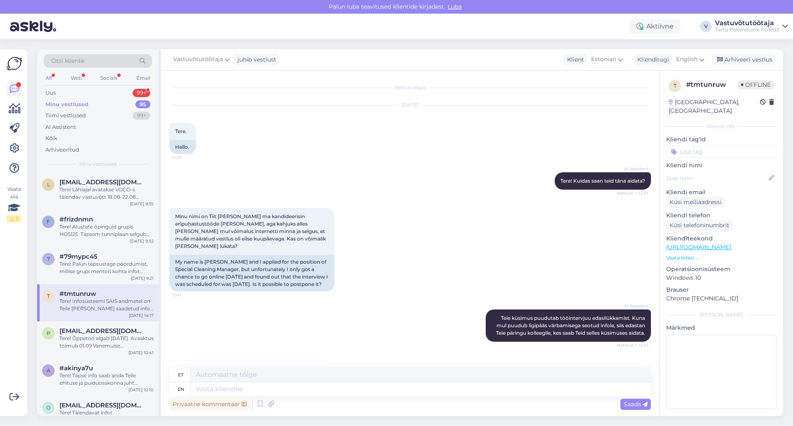
scroll to position [181, 0]
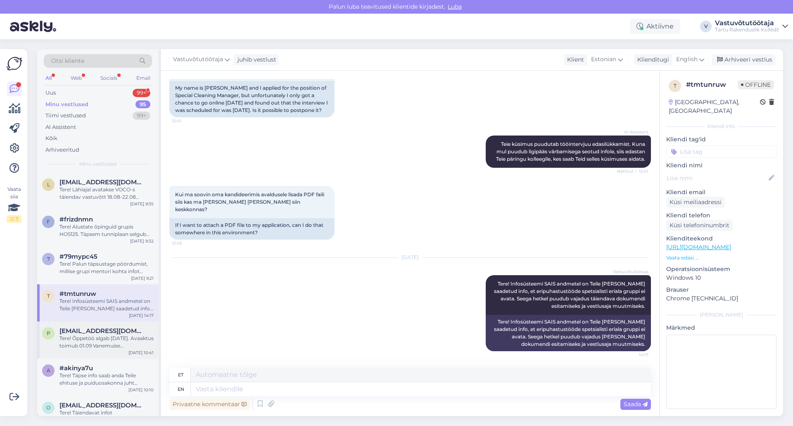
click at [102, 336] on div "Tere! Õppetöö algab [DATE]. Avaaktus toimub 01.09 Vanemuise Kontserdimajas [PER…" at bounding box center [106, 342] width 94 height 15
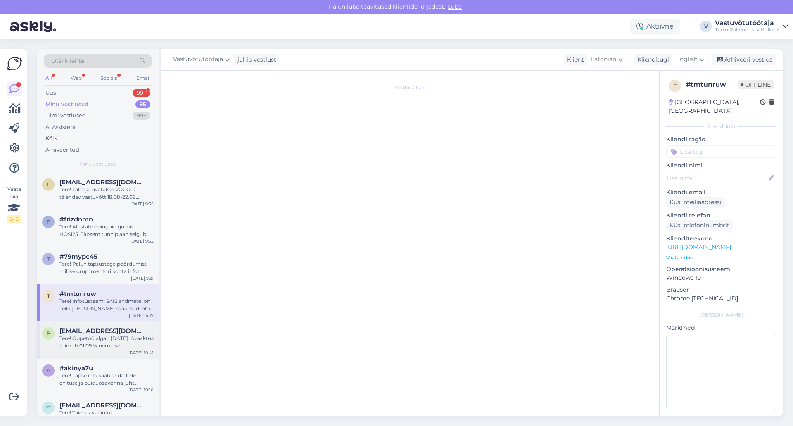
scroll to position [106, 0]
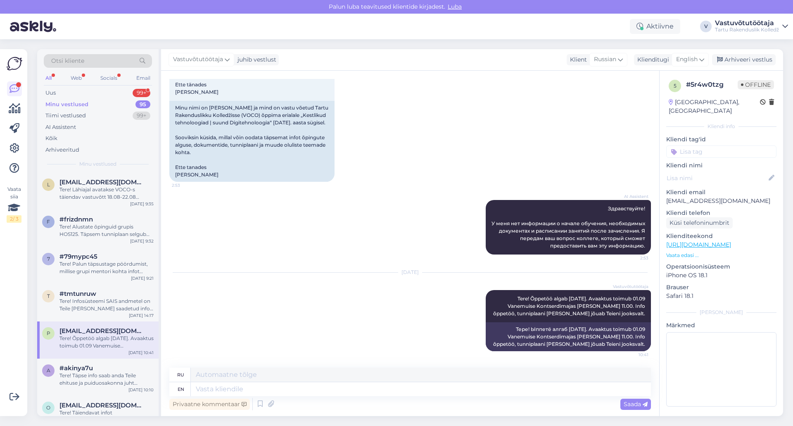
click at [319, 297] on div "[DATE] Vastuvõtutöötaja Tere! Õppetöö algab [DATE]. Avaaktus toimub 01.09 Vanem…" at bounding box center [410, 312] width 482 height 97
